Goal: Information Seeking & Learning: Check status

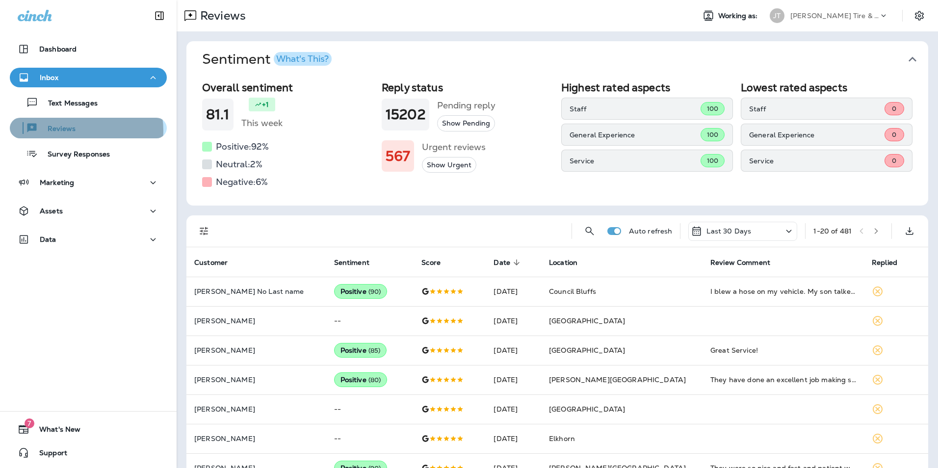
click at [78, 131] on div "Reviews" at bounding box center [88, 128] width 149 height 15
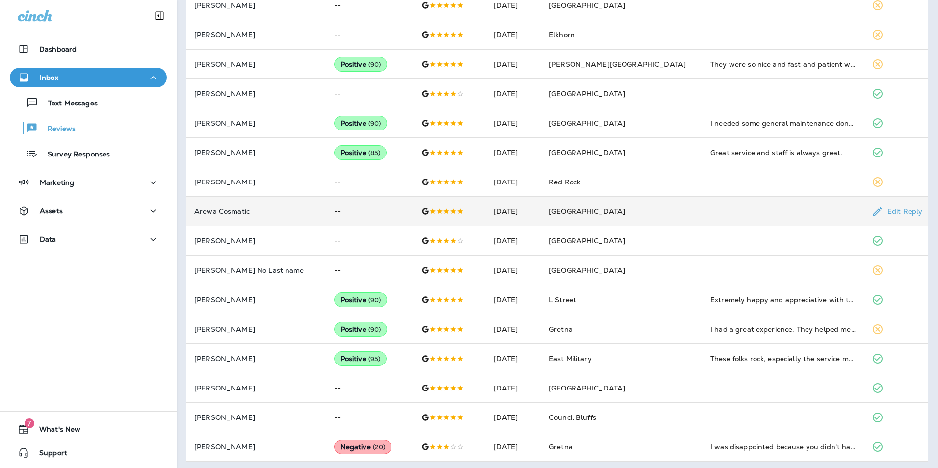
scroll to position [407, 0]
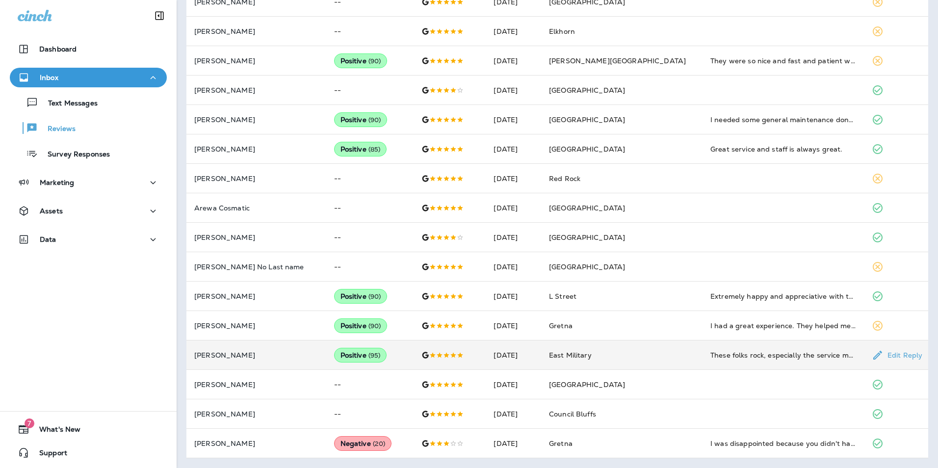
click at [715, 355] on div "These folks rock, especially the service manager!" at bounding box center [784, 355] width 146 height 10
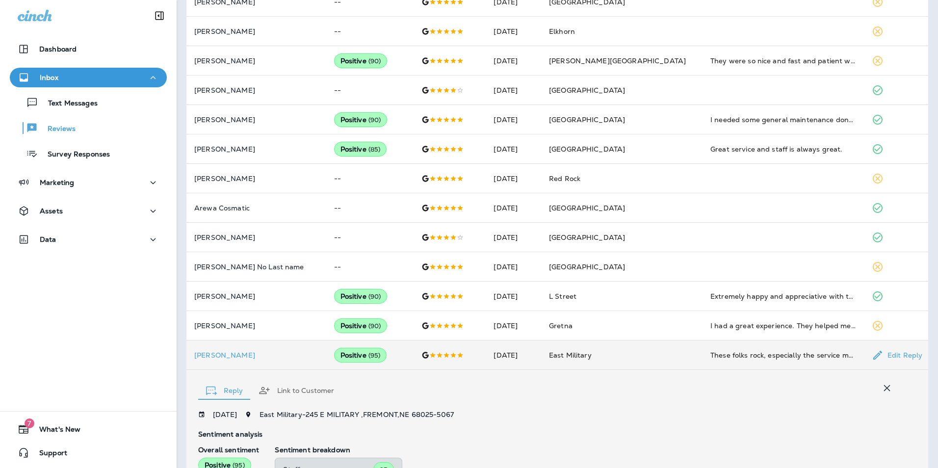
scroll to position [607, 0]
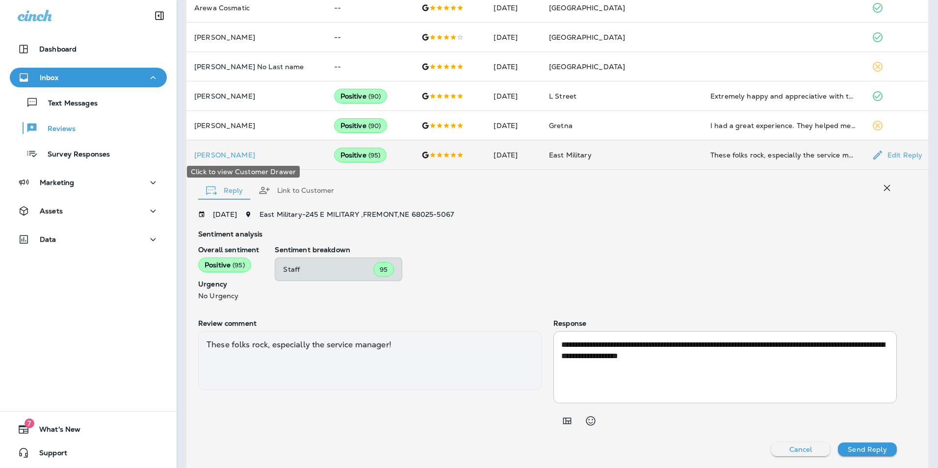
click at [215, 153] on p "[PERSON_NAME]" at bounding box center [256, 155] width 124 height 8
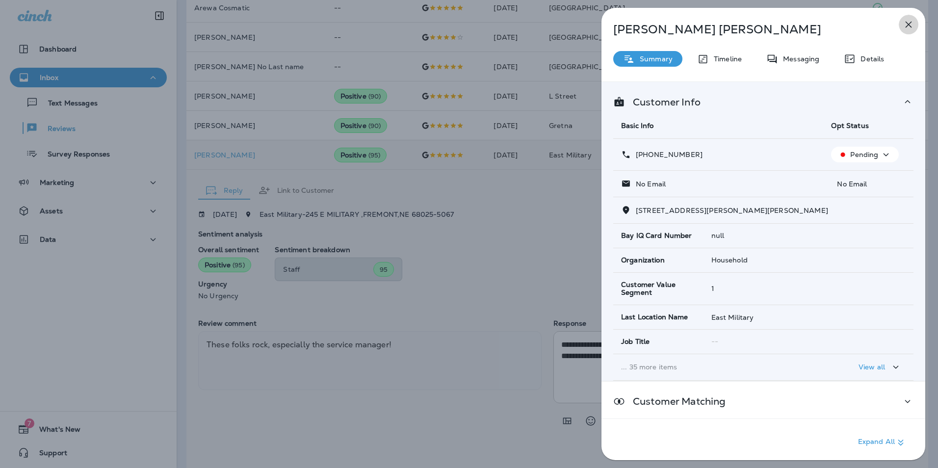
click at [904, 26] on icon "button" at bounding box center [909, 25] width 12 height 12
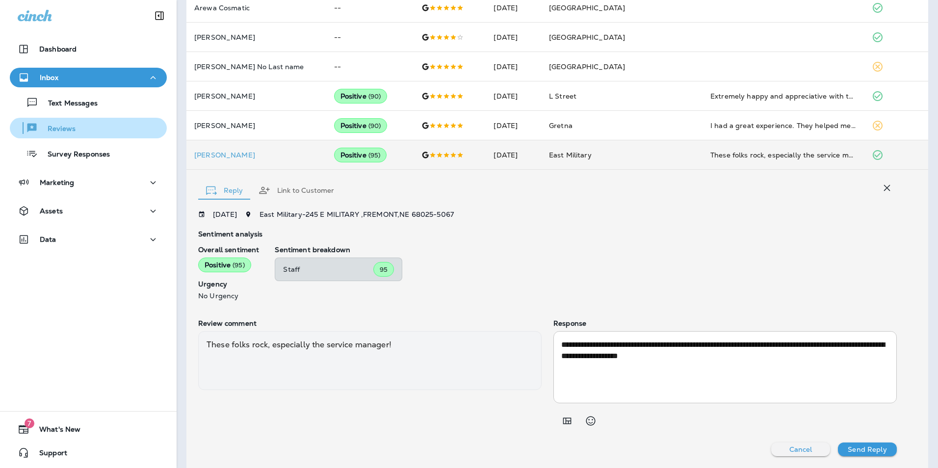
click at [75, 125] on div "Reviews" at bounding box center [88, 128] width 149 height 15
click at [881, 185] on icon "button" at bounding box center [887, 188] width 12 height 12
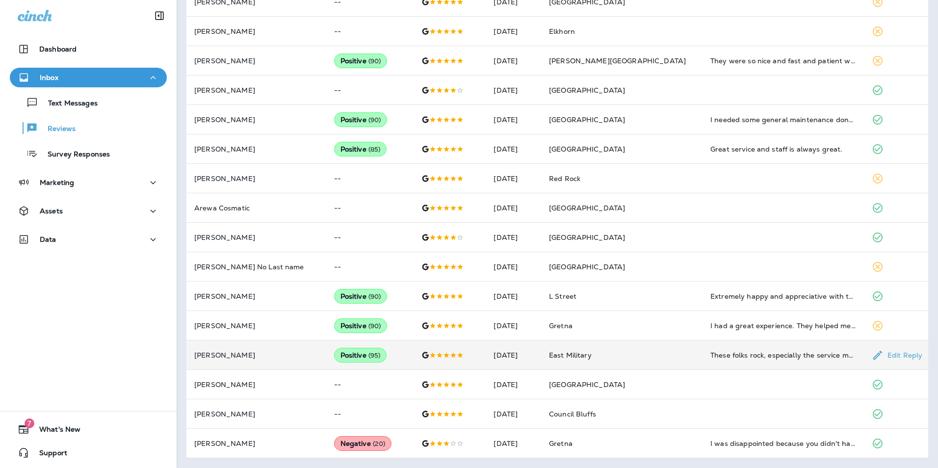
click at [728, 356] on div "These folks rock, especially the service manager!" at bounding box center [784, 355] width 146 height 10
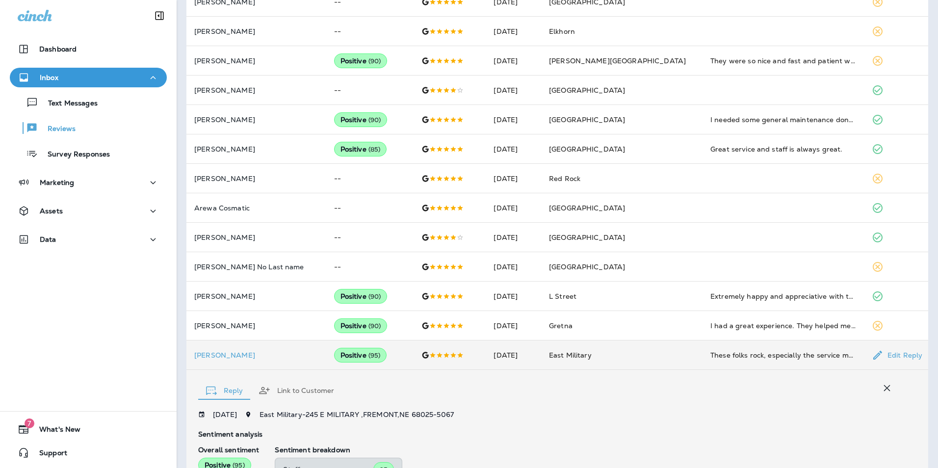
scroll to position [607, 0]
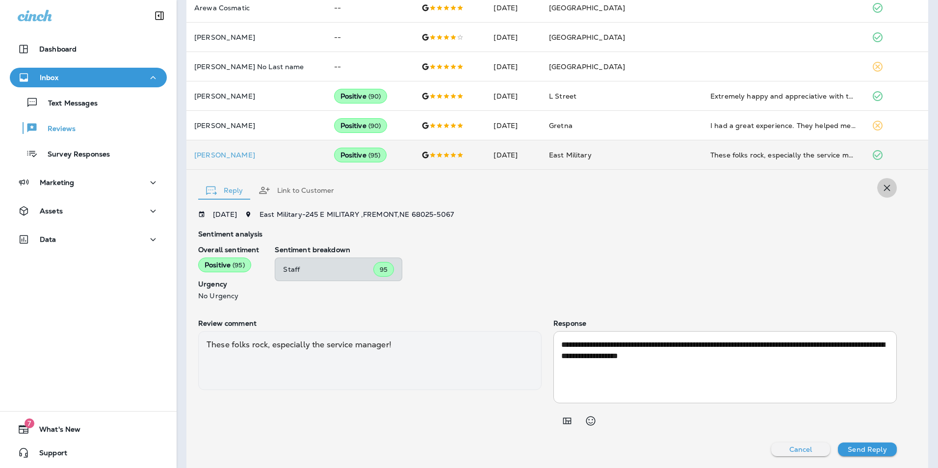
click at [886, 187] on button "button" at bounding box center [887, 188] width 20 height 20
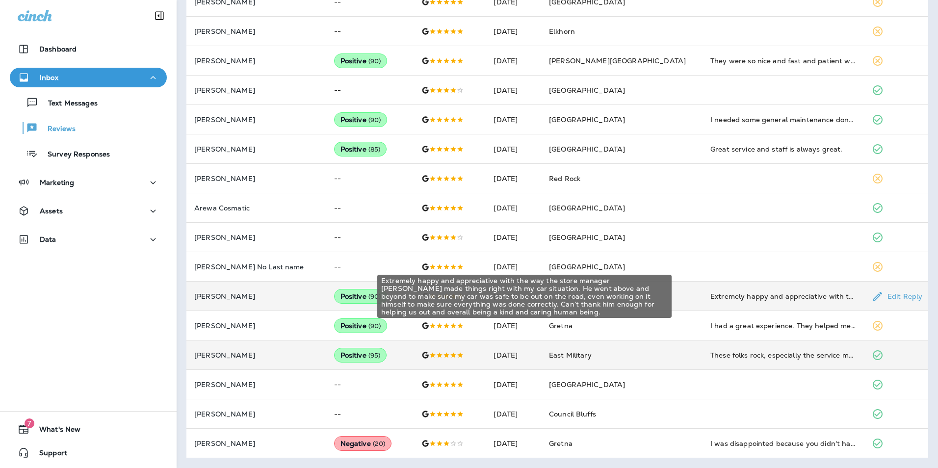
click at [711, 292] on div "Extremely happy and appreciative with the way the store manager [PERSON_NAME] m…" at bounding box center [784, 297] width 146 height 10
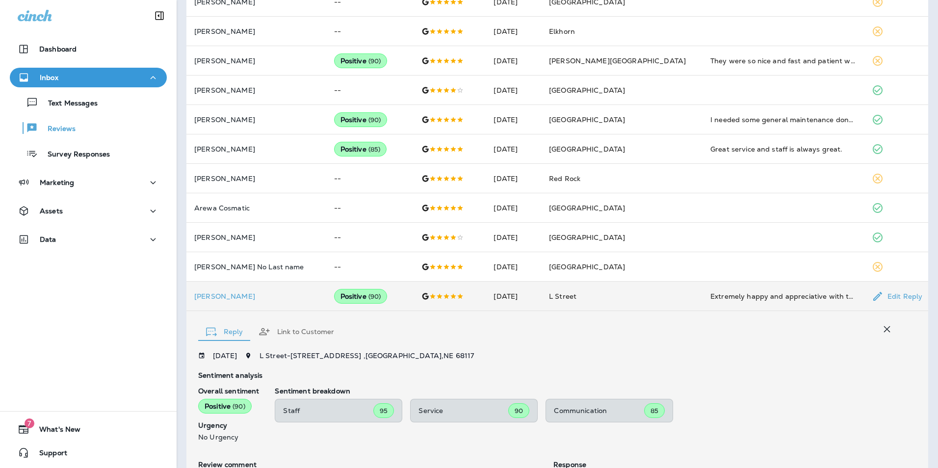
scroll to position [548, 0]
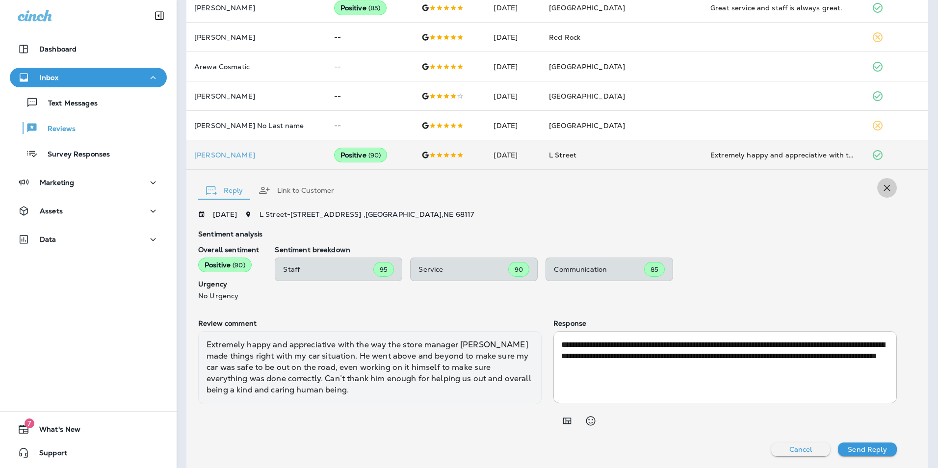
click at [881, 192] on icon "button" at bounding box center [887, 188] width 12 height 12
